Goal: Task Accomplishment & Management: Complete application form

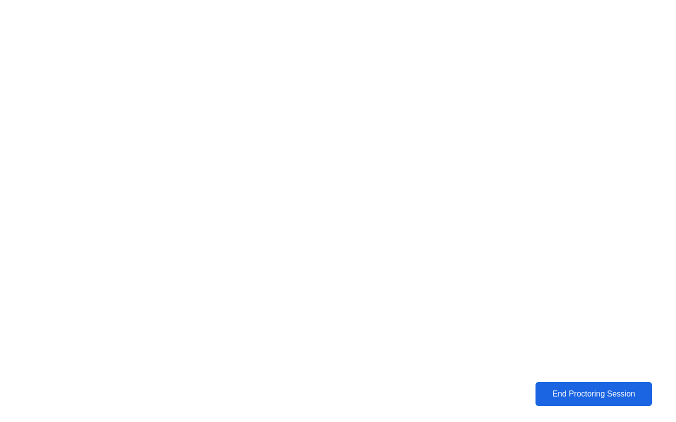
click at [591, 396] on div "End Proctoring Session" at bounding box center [593, 394] width 113 height 9
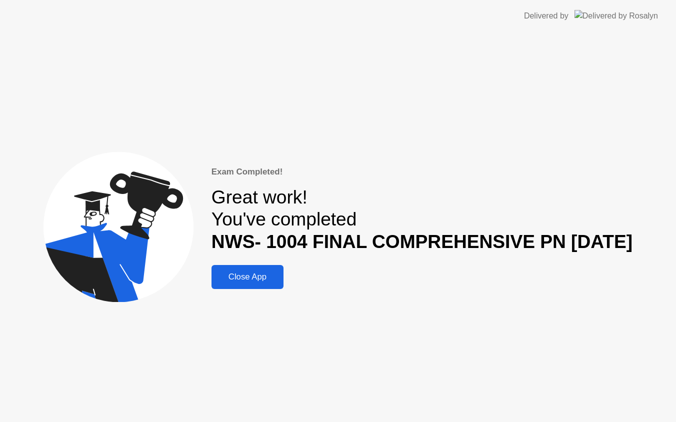
click at [243, 285] on button "Close App" at bounding box center [248, 277] width 72 height 24
